Goal: Complete application form

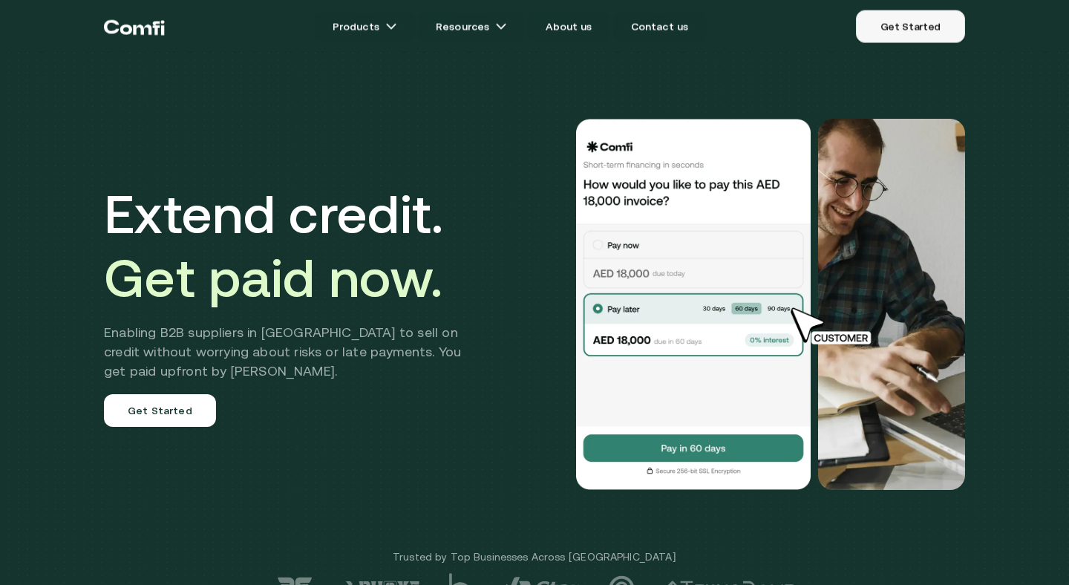
click at [919, 25] on link "Get Started" at bounding box center [910, 26] width 109 height 33
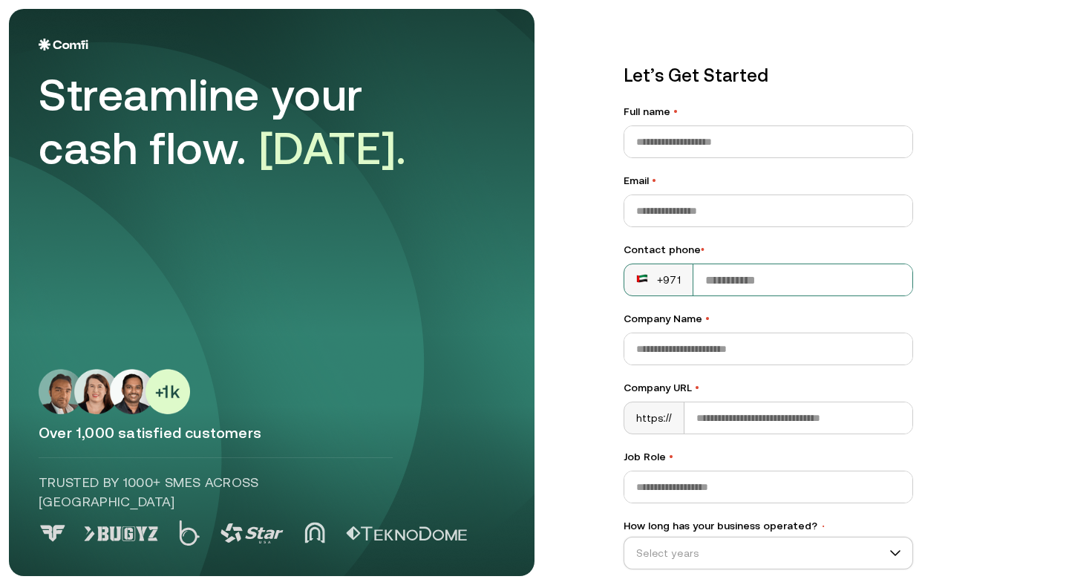
scroll to position [134, 0]
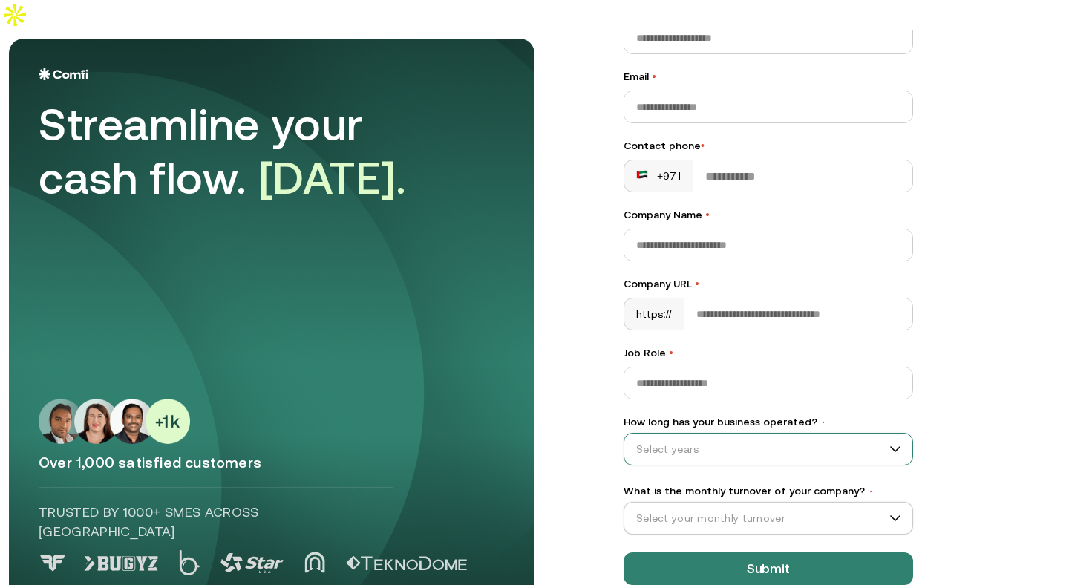
click at [749, 438] on input "How long has your business operated? •" at bounding box center [762, 449] width 275 height 22
click at [1003, 391] on div "Let’s Get Started Full name • Email • Contact phone • +971 Company Name • Compa…" at bounding box center [827, 188] width 466 height 567
click at [832, 438] on input "How long has your business operated? •" at bounding box center [762, 449] width 275 height 22
drag, startPoint x: 636, startPoint y: 458, endPoint x: 715, endPoint y: 461, distance: 78.8
click at [715, 461] on div "0–12 months" at bounding box center [769, 458] width 276 height 24
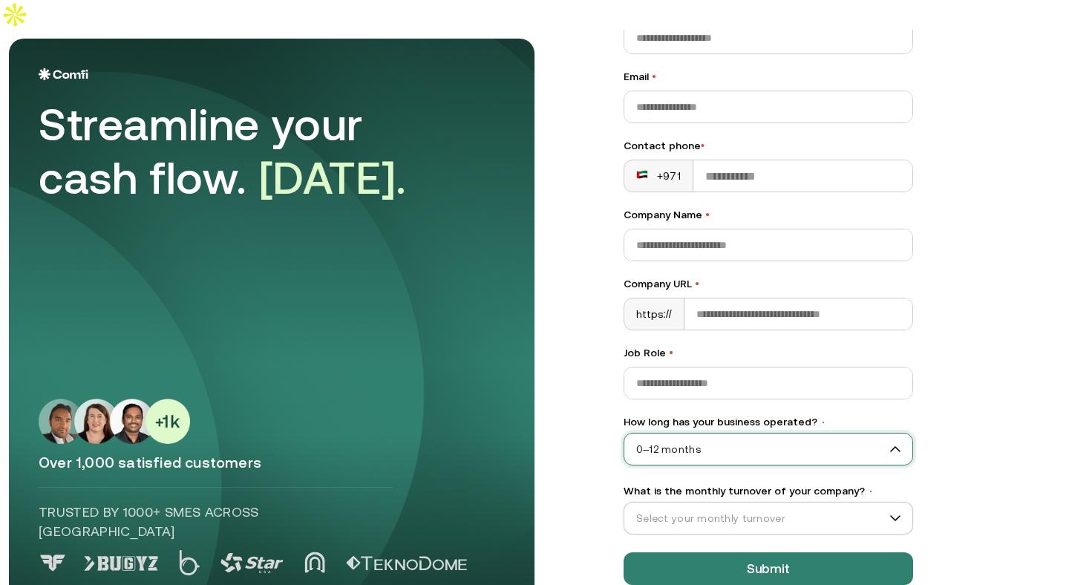
click at [757, 437] on div "Let’s Get Started Full name • Email • Contact phone • +971 Company Name • Compa…" at bounding box center [769, 271] width 290 height 627
click at [763, 438] on span "0–12 months" at bounding box center [769, 449] width 288 height 22
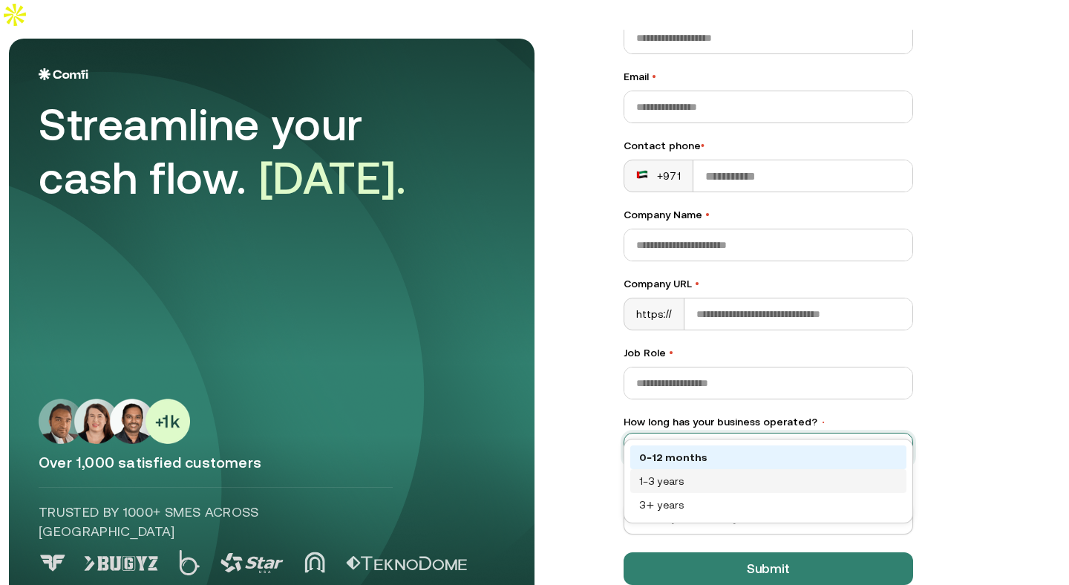
click at [674, 486] on div "1–3 years" at bounding box center [768, 481] width 258 height 16
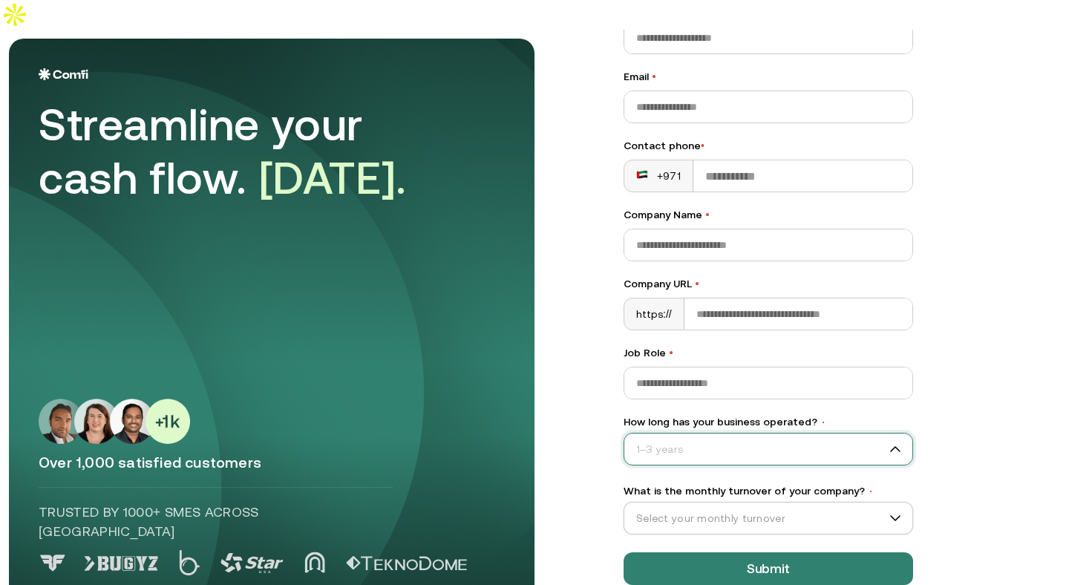
click at [742, 438] on span "1–3 years" at bounding box center [769, 449] width 288 height 22
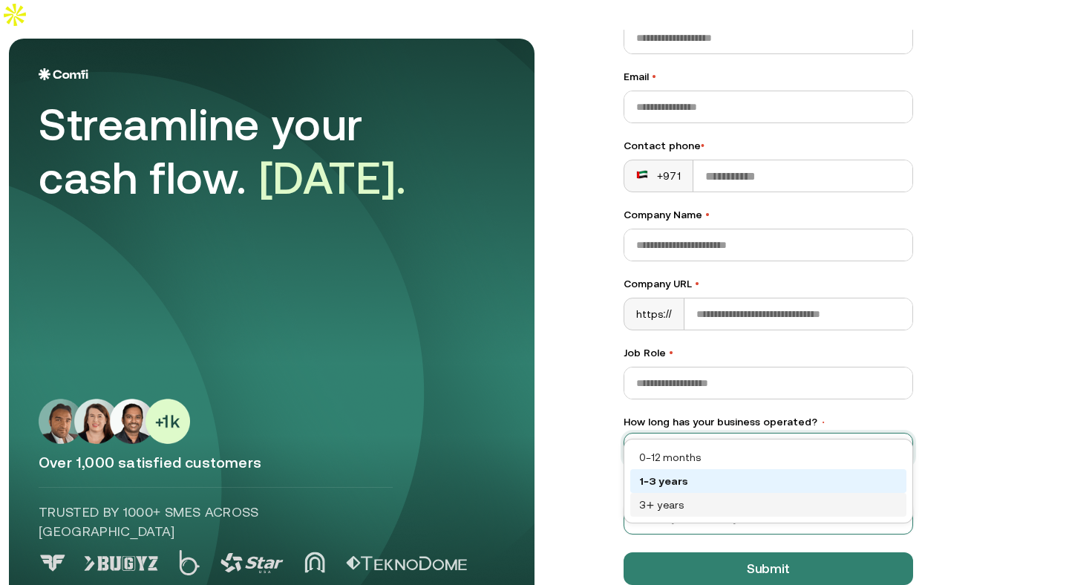
click at [683, 497] on div "3+ years" at bounding box center [768, 505] width 258 height 16
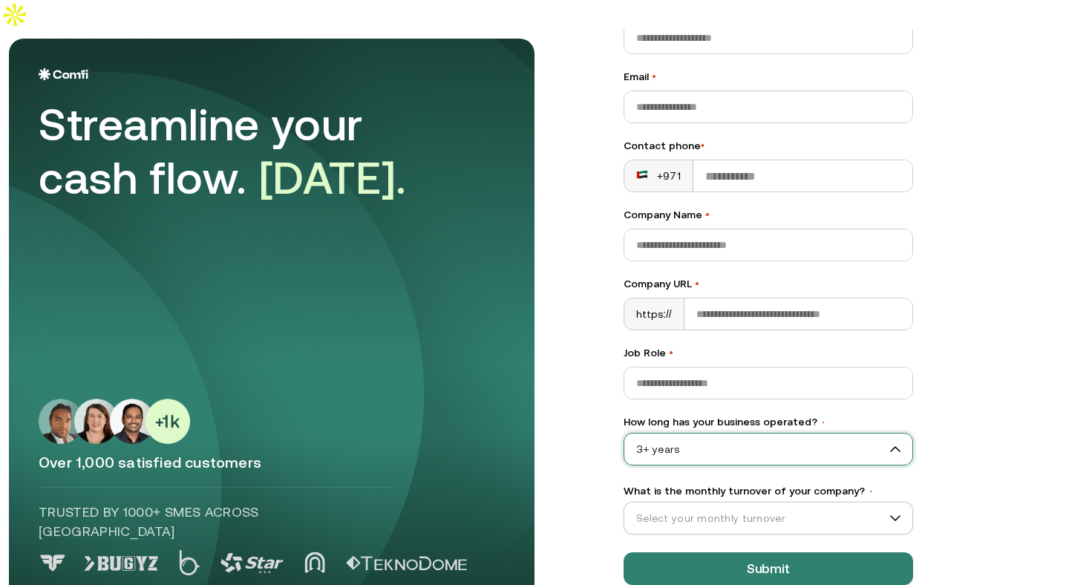
click at [995, 368] on div "Let’s Get Started Full name • Email • Contact phone • +971 Company Name • Compa…" at bounding box center [827, 188] width 466 height 567
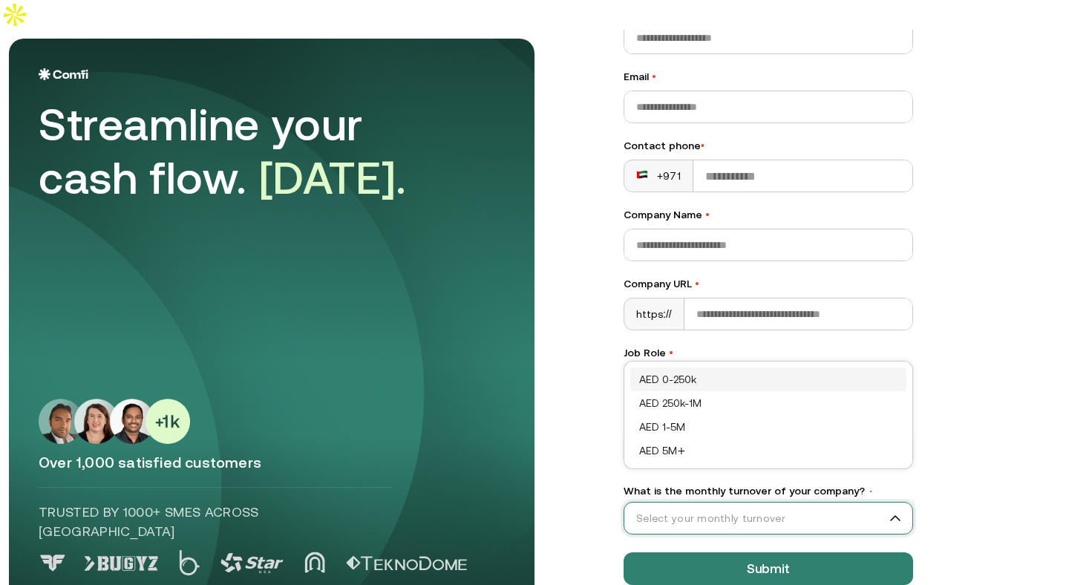
click at [886, 507] on input "What is the monthly turnover of your company? •" at bounding box center [762, 518] width 275 height 22
click at [682, 380] on div "AED 0-250k" at bounding box center [768, 379] width 258 height 16
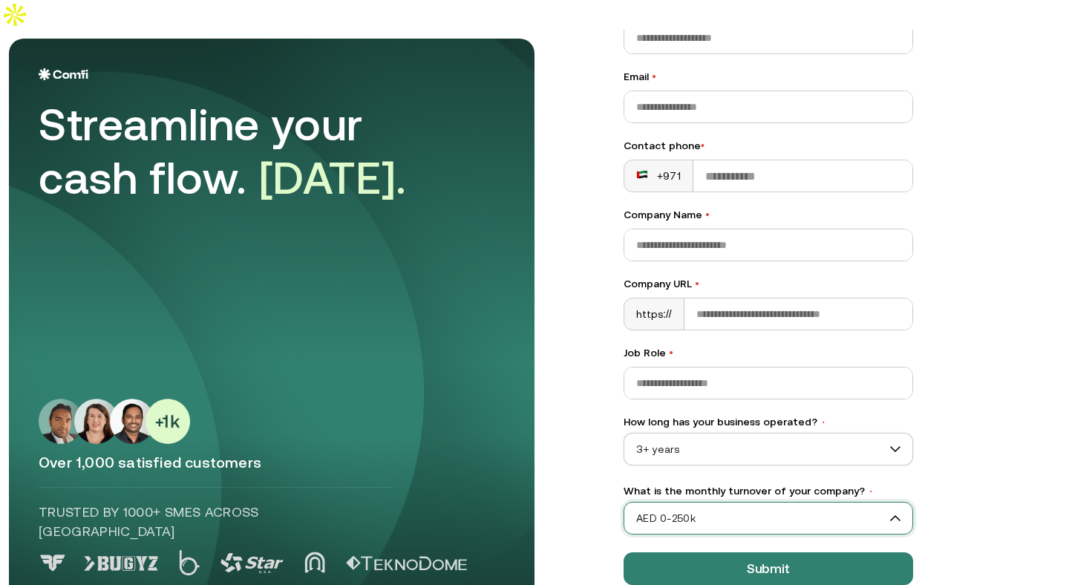
click at [822, 507] on span "AED 0-250k" at bounding box center [769, 518] width 288 height 22
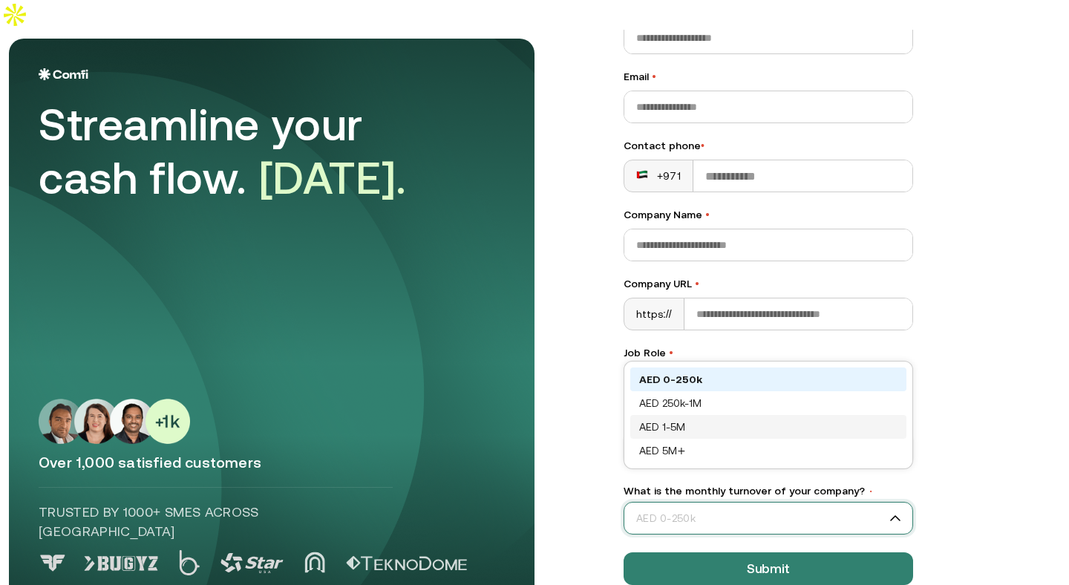
click at [1046, 459] on main "Streamline your cash flow. [DATE]. Over 1,000 satisfied customers Trusted by 10…" at bounding box center [534, 322] width 1069 height 585
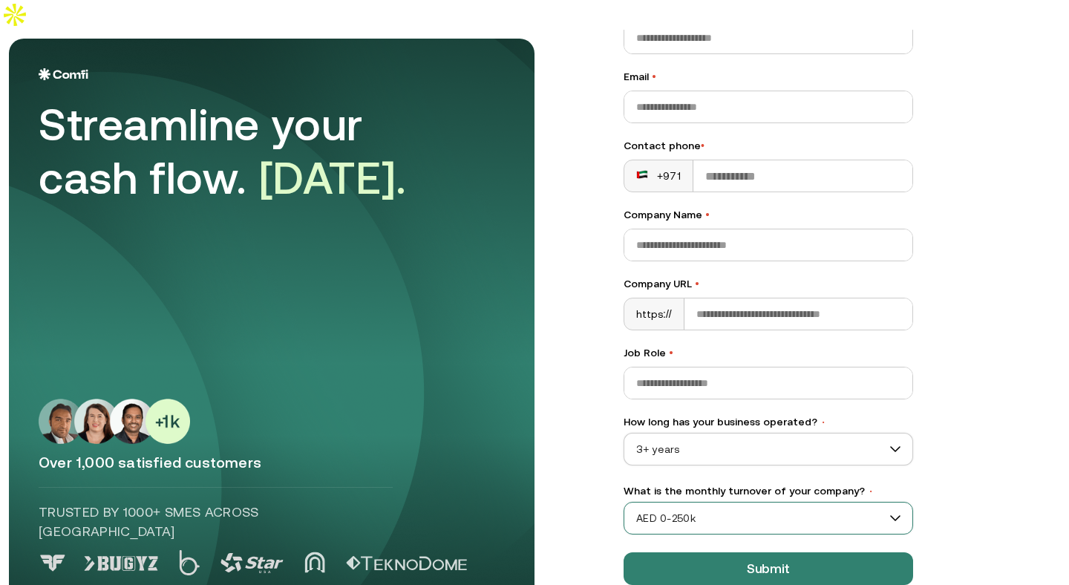
click at [850, 507] on span "AED 0-250k" at bounding box center [769, 518] width 288 height 22
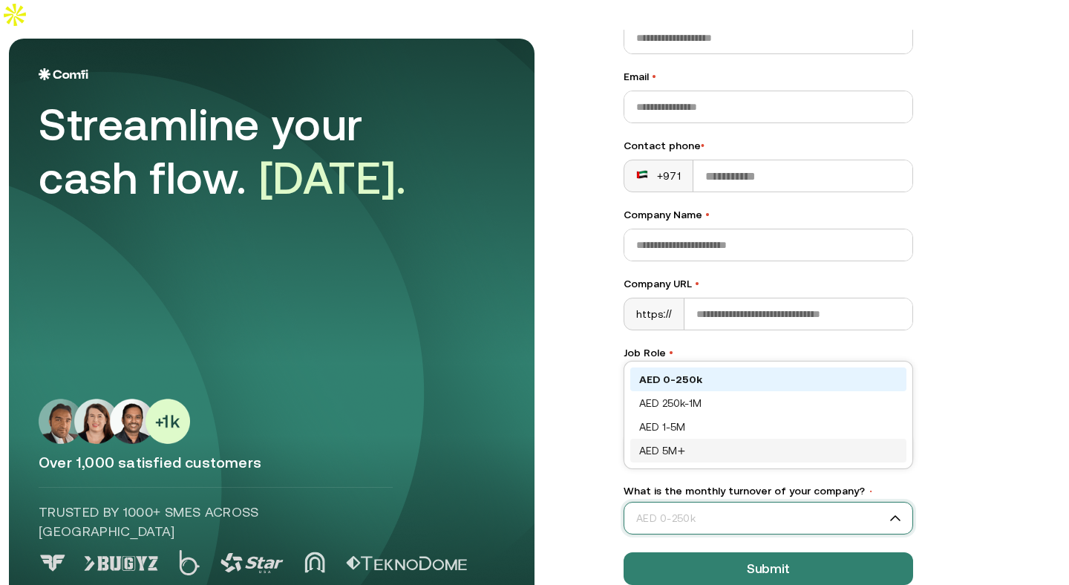
click at [963, 402] on div "Let’s Get Started Full name • Email • Contact phone • +971 Company Name • Compa…" at bounding box center [827, 188] width 466 height 567
